Goal: Information Seeking & Learning: Learn about a topic

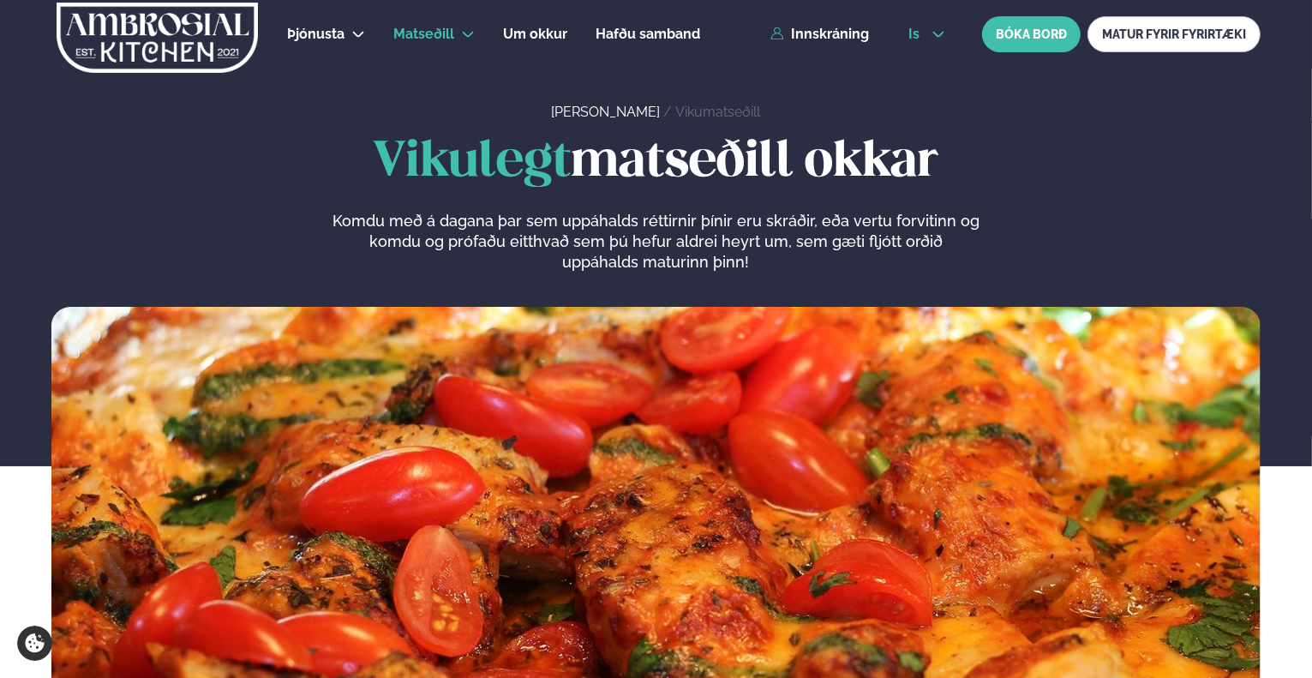
click at [955, 34] on button "is" at bounding box center [927, 34] width 64 height 14
click at [927, 69] on link "en" at bounding box center [927, 65] width 64 height 34
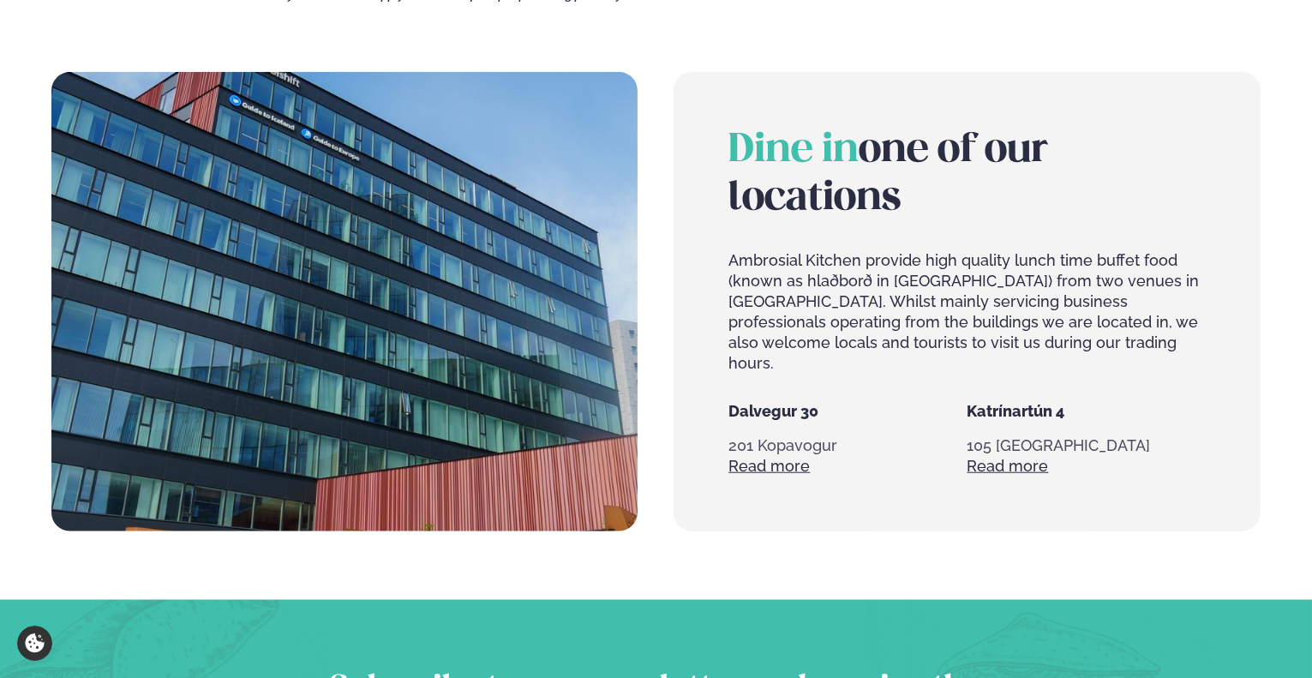
scroll to position [1284, 0]
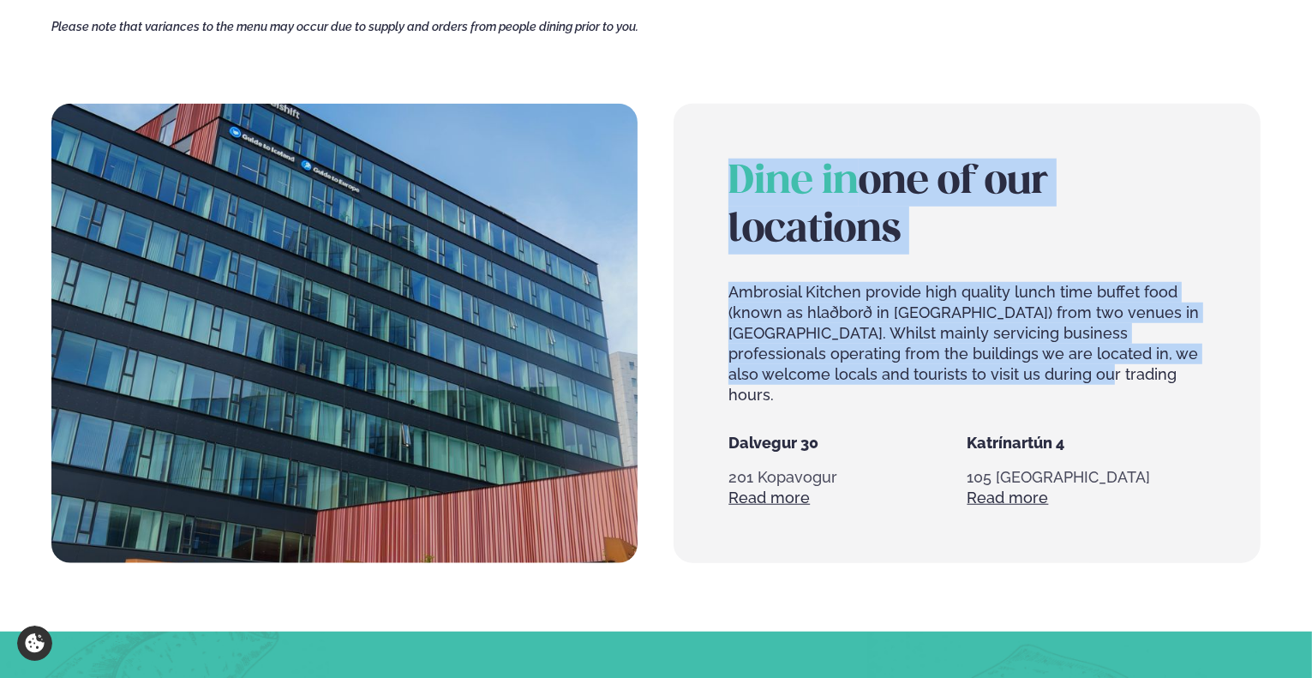
drag, startPoint x: 1008, startPoint y: 376, endPoint x: 727, endPoint y: 293, distance: 293.1
click at [727, 293] on div "Dine in one of our locations Ambrosial Kitchen provide high quality lunch time …" at bounding box center [966, 333] width 586 height 459
click at [1062, 313] on p "Ambrosial Kitchen provide high quality lunch time buffet food (known as hlaðbor…" at bounding box center [966, 343] width 476 height 123
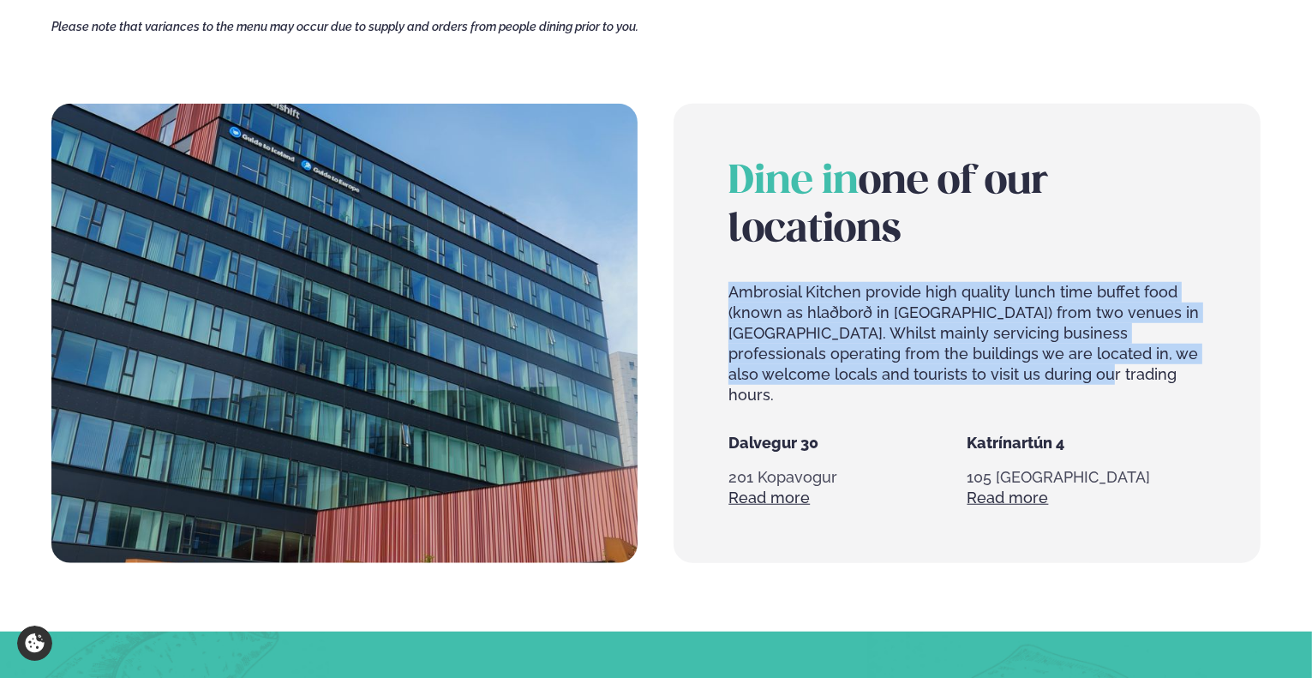
drag, startPoint x: 994, startPoint y: 373, endPoint x: 730, endPoint y: 297, distance: 274.5
click at [730, 297] on p "Ambrosial Kitchen provide high quality lunch time buffet food (known as hlaðbor…" at bounding box center [966, 343] width 476 height 123
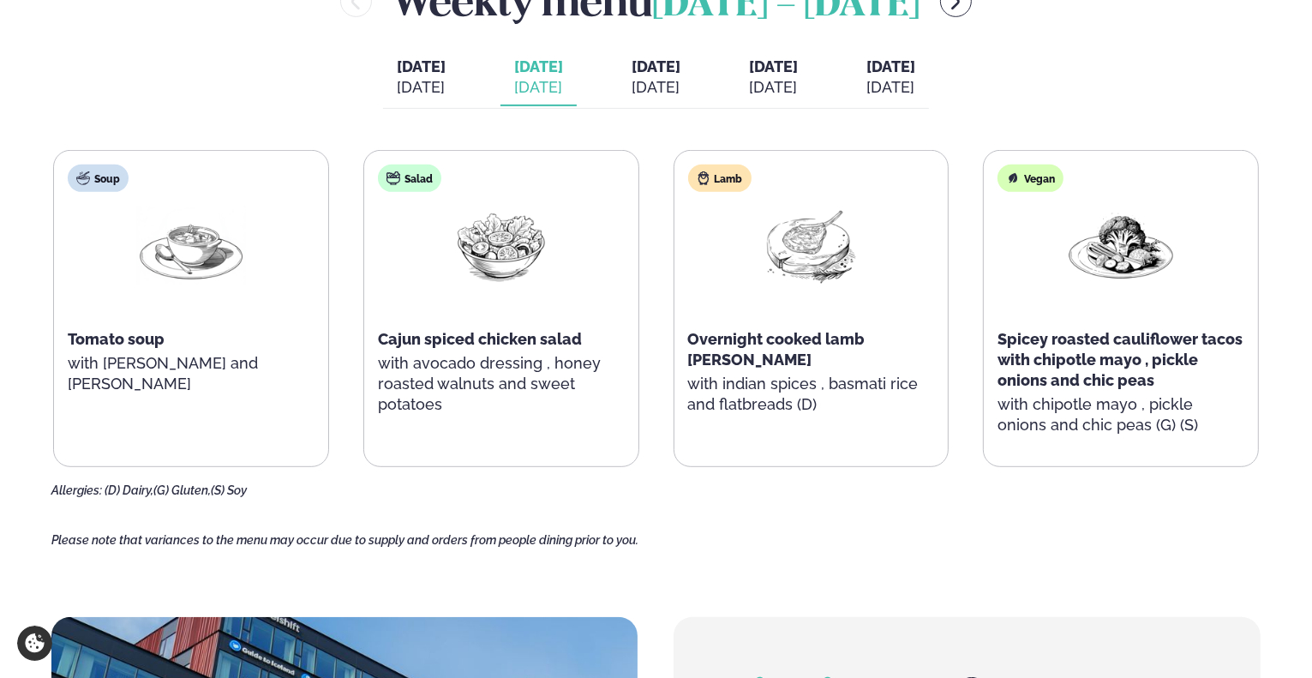
scroll to position [770, 0]
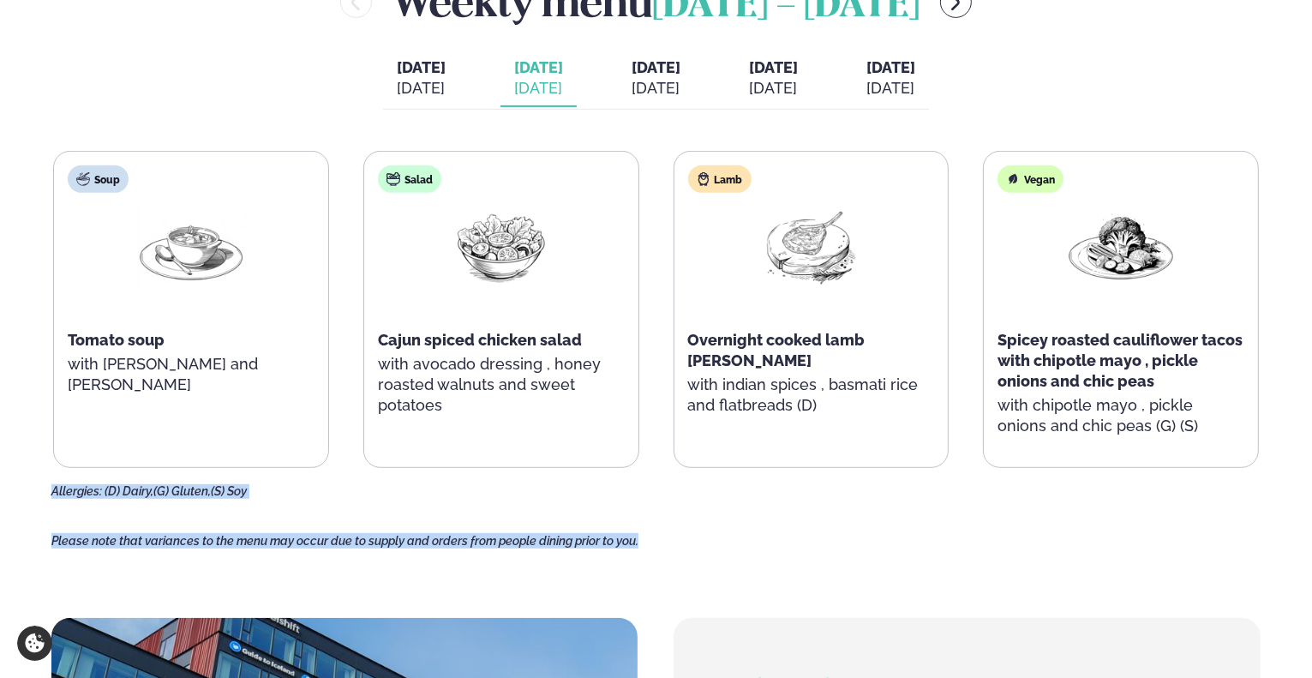
drag, startPoint x: 657, startPoint y: 542, endPoint x: 34, endPoint y: 489, distance: 625.2
click at [34, 489] on main "Home / Weekly Menu Our weekly menu Come along for the days where your favourite…" at bounding box center [656, 349] width 1312 height 2238
click at [973, 549] on main "Home / Weekly Menu Our weekly menu Come along for the days where your favourite…" at bounding box center [656, 349] width 1312 height 2238
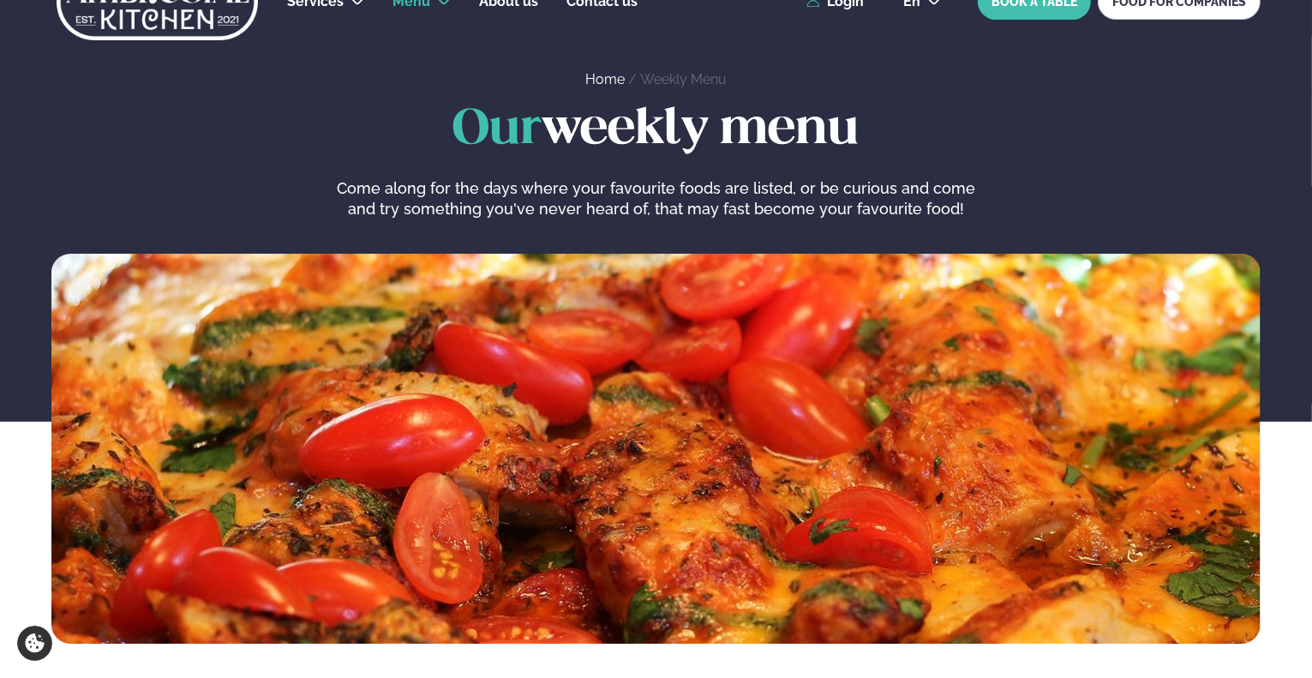
scroll to position [0, 0]
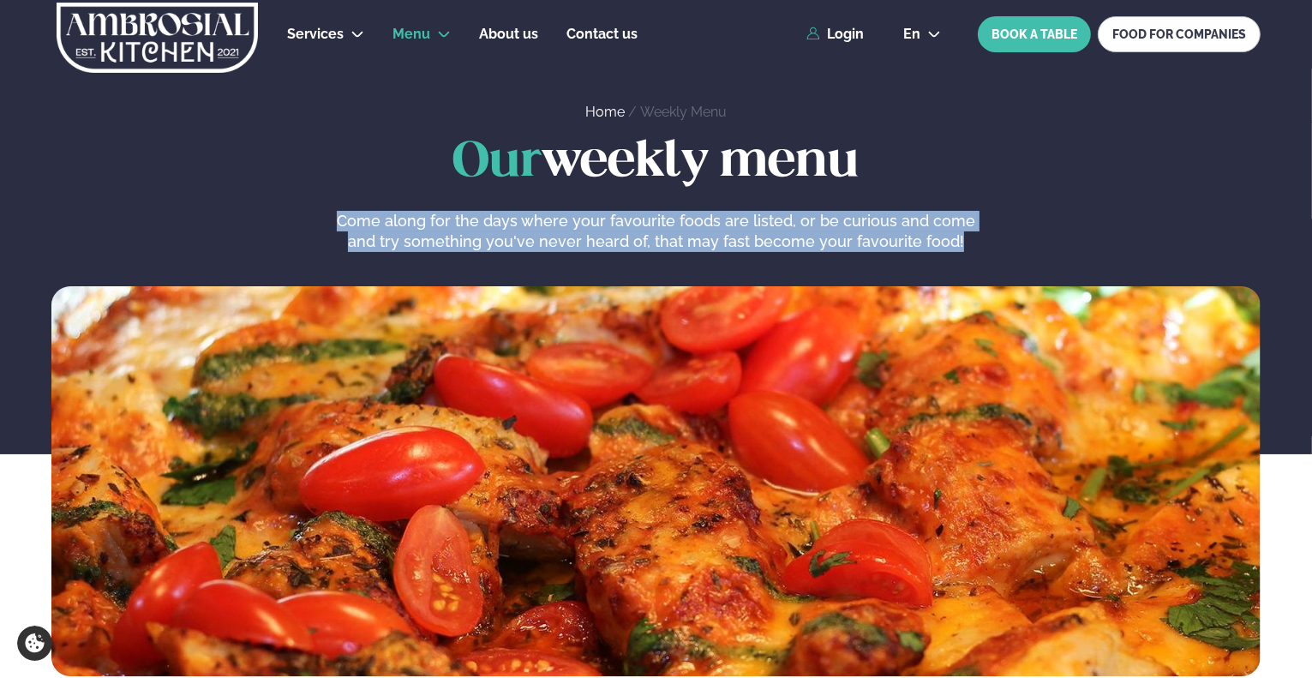
drag, startPoint x: 970, startPoint y: 239, endPoint x: 330, endPoint y: 224, distance: 640.2
click at [330, 224] on div "Our weekly menu Come along for the days where your favourite foods are listed, …" at bounding box center [655, 193] width 1209 height 117
click at [1056, 242] on div "Our weekly menu Come along for the days where your favourite foods are listed, …" at bounding box center [655, 193] width 1209 height 117
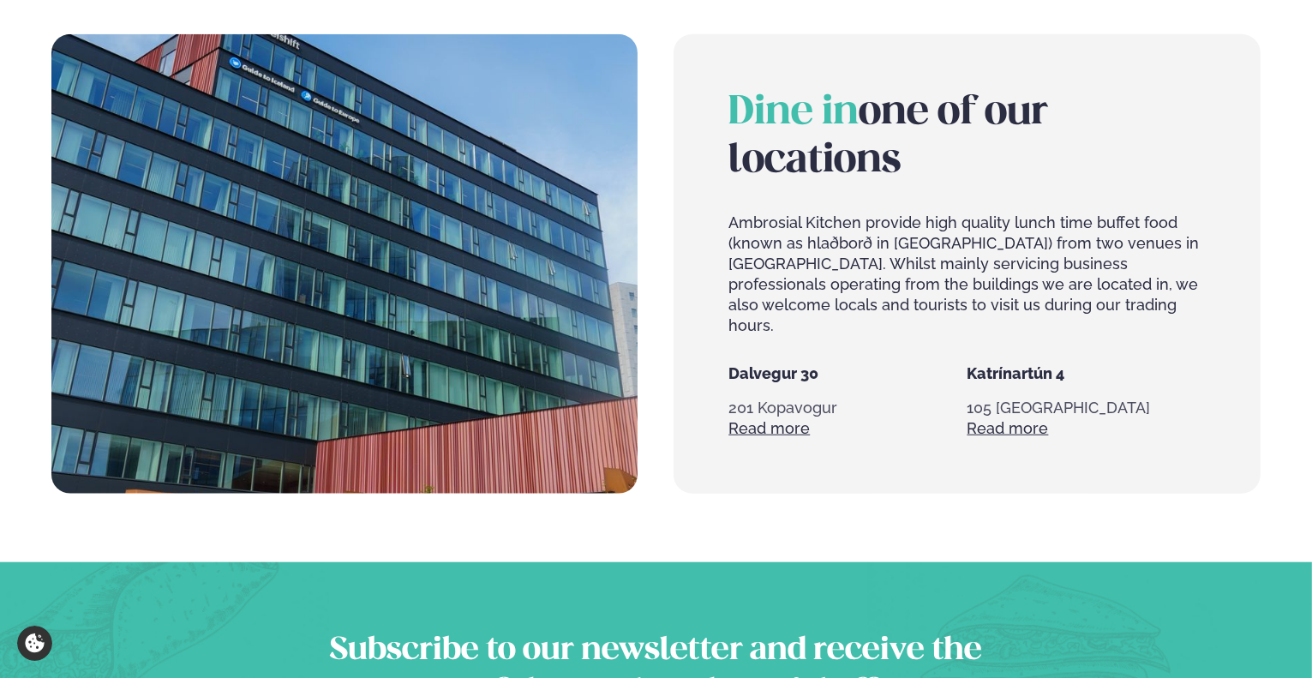
scroll to position [1371, 0]
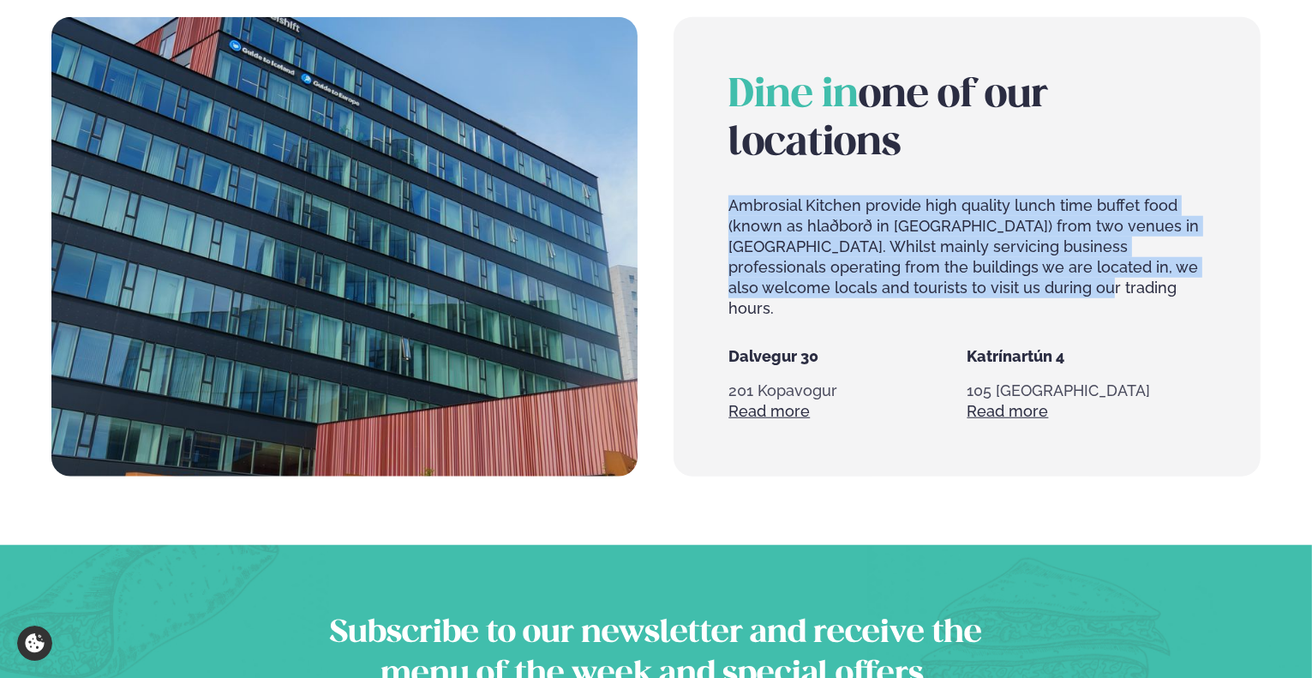
drag, startPoint x: 997, startPoint y: 293, endPoint x: 733, endPoint y: 204, distance: 279.4
click at [733, 204] on p "Ambrosial Kitchen provide high quality lunch time buffet food (known as hlaðbor…" at bounding box center [966, 256] width 476 height 123
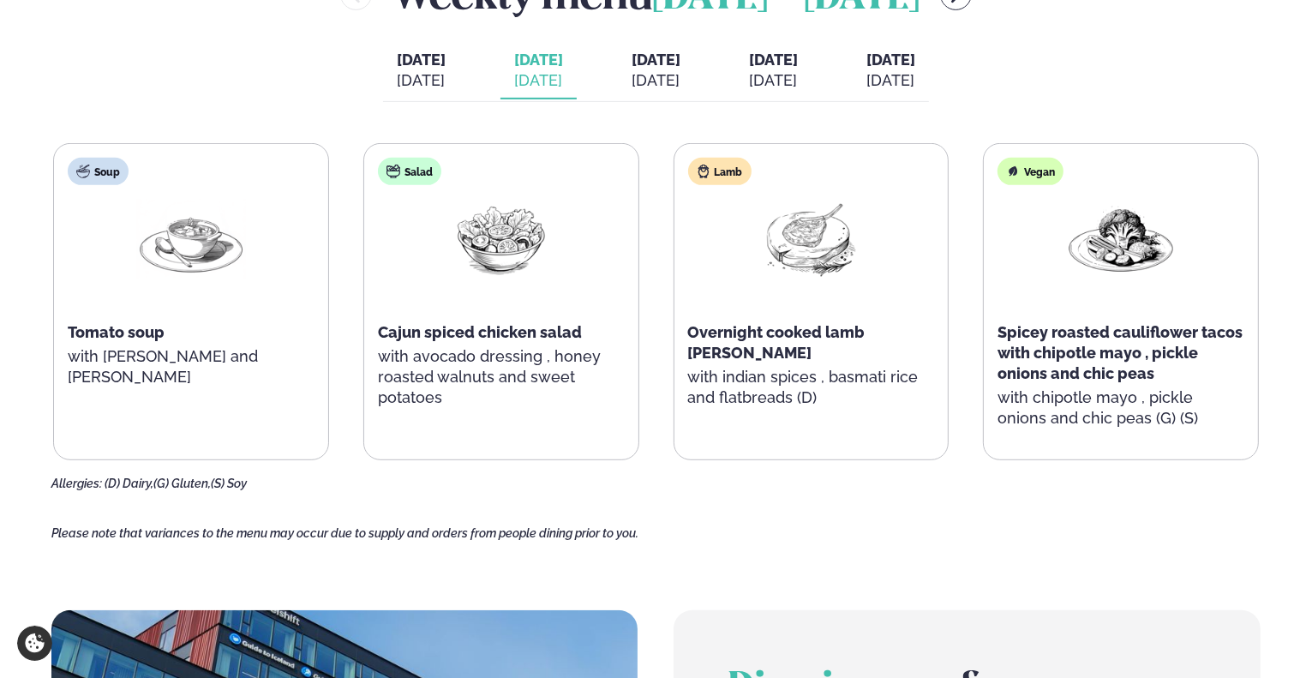
click at [1290, 366] on main "Home / Weekly Menu Our weekly menu Come along for the days where your favourite…" at bounding box center [656, 341] width 1312 height 2238
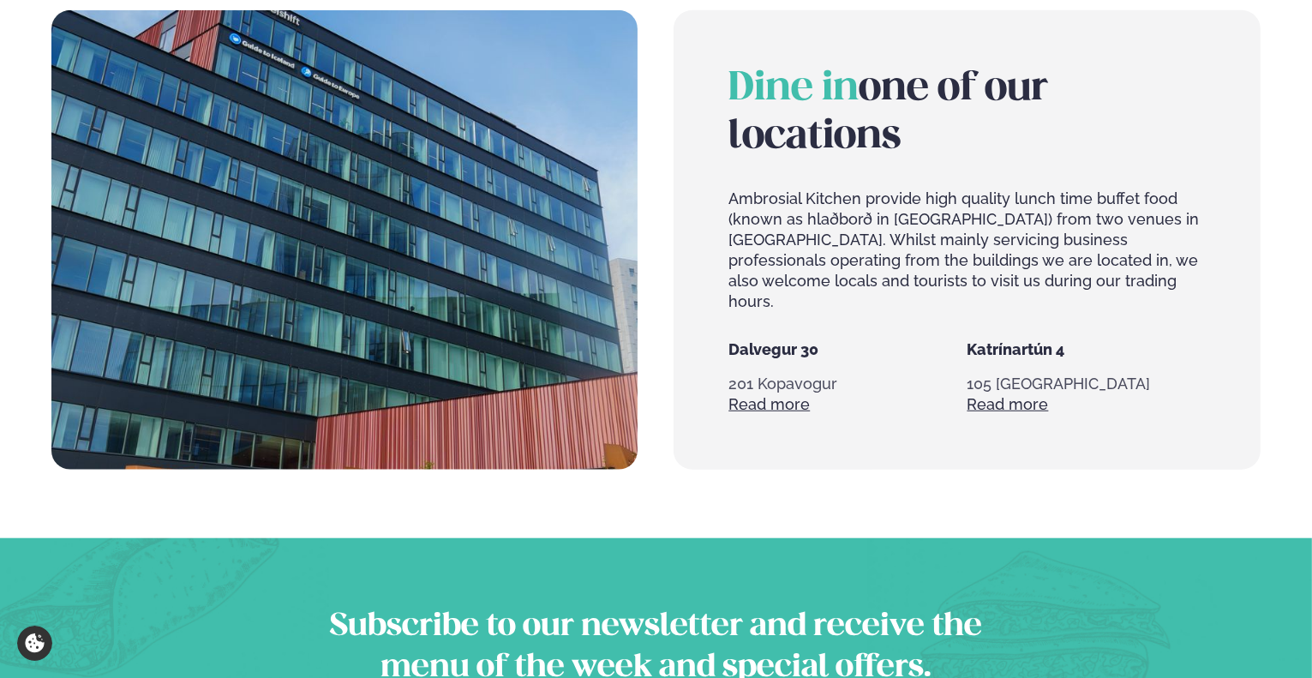
scroll to position [1284, 0]
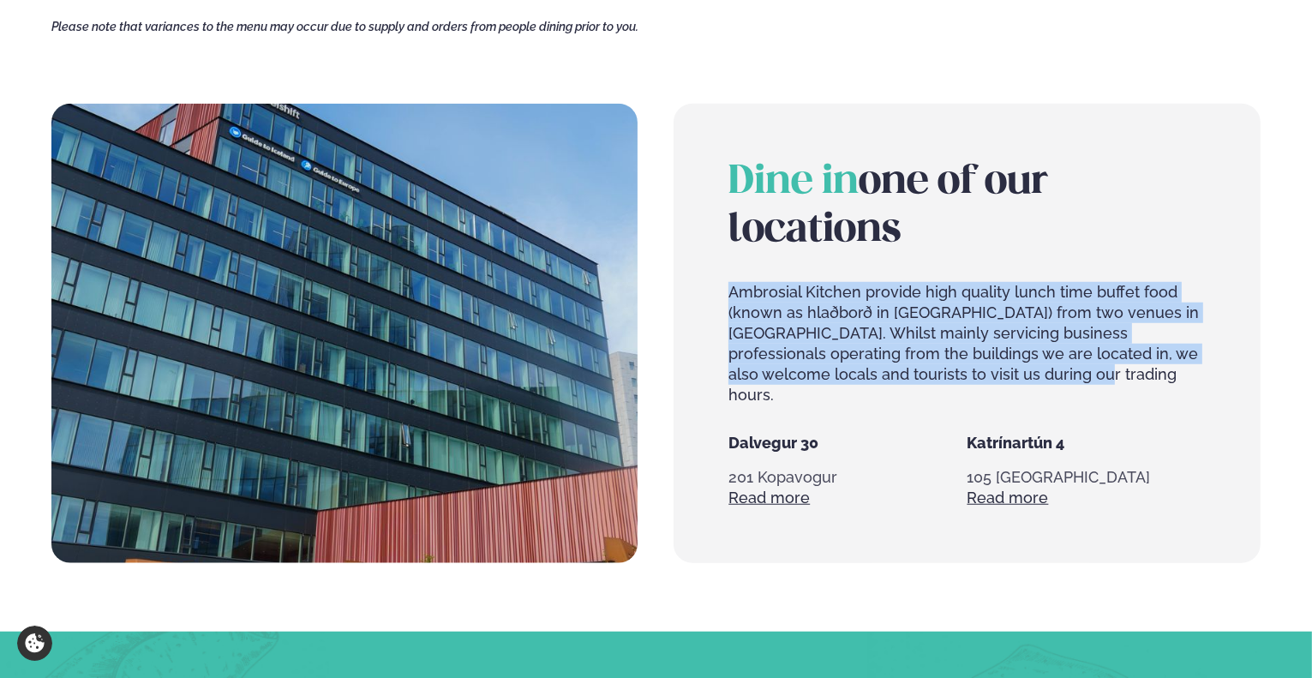
drag, startPoint x: 1016, startPoint y: 379, endPoint x: 732, endPoint y: 294, distance: 296.8
click at [732, 294] on p "Ambrosial Kitchen provide high quality lunch time buffet food (known as hlaðbor…" at bounding box center [966, 343] width 476 height 123
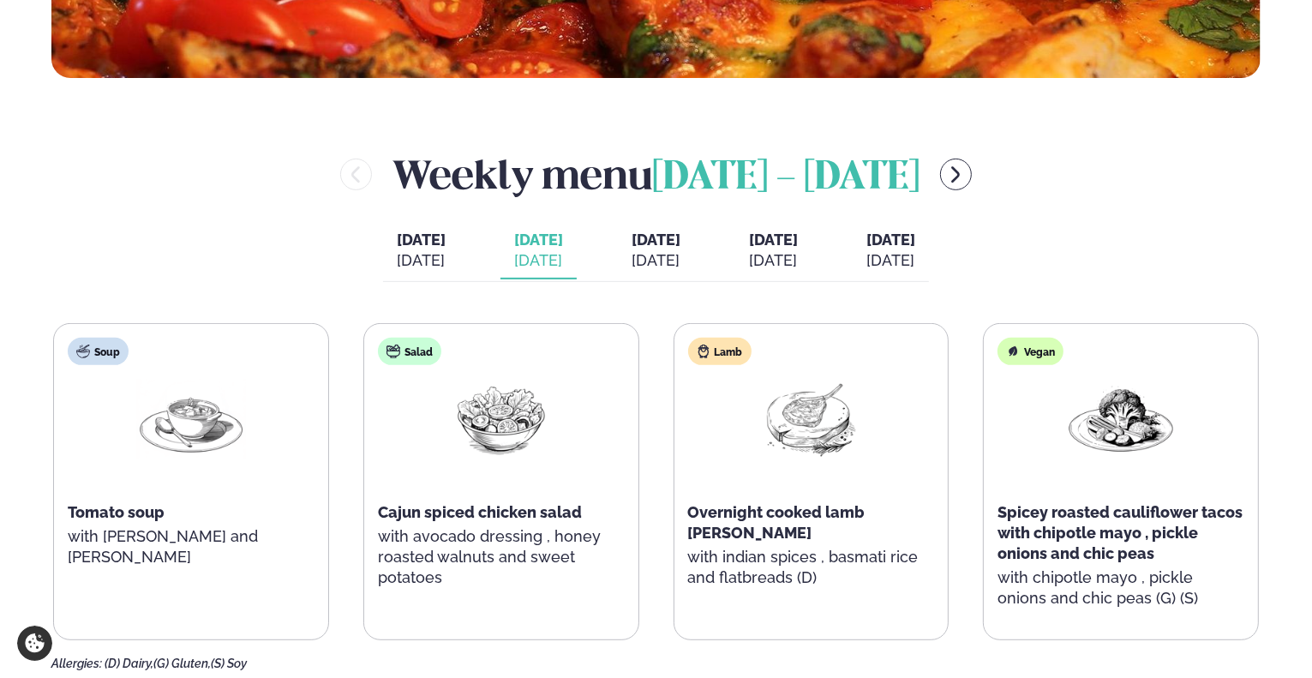
scroll to position [599, 0]
